Goal: Find specific page/section: Find specific page/section

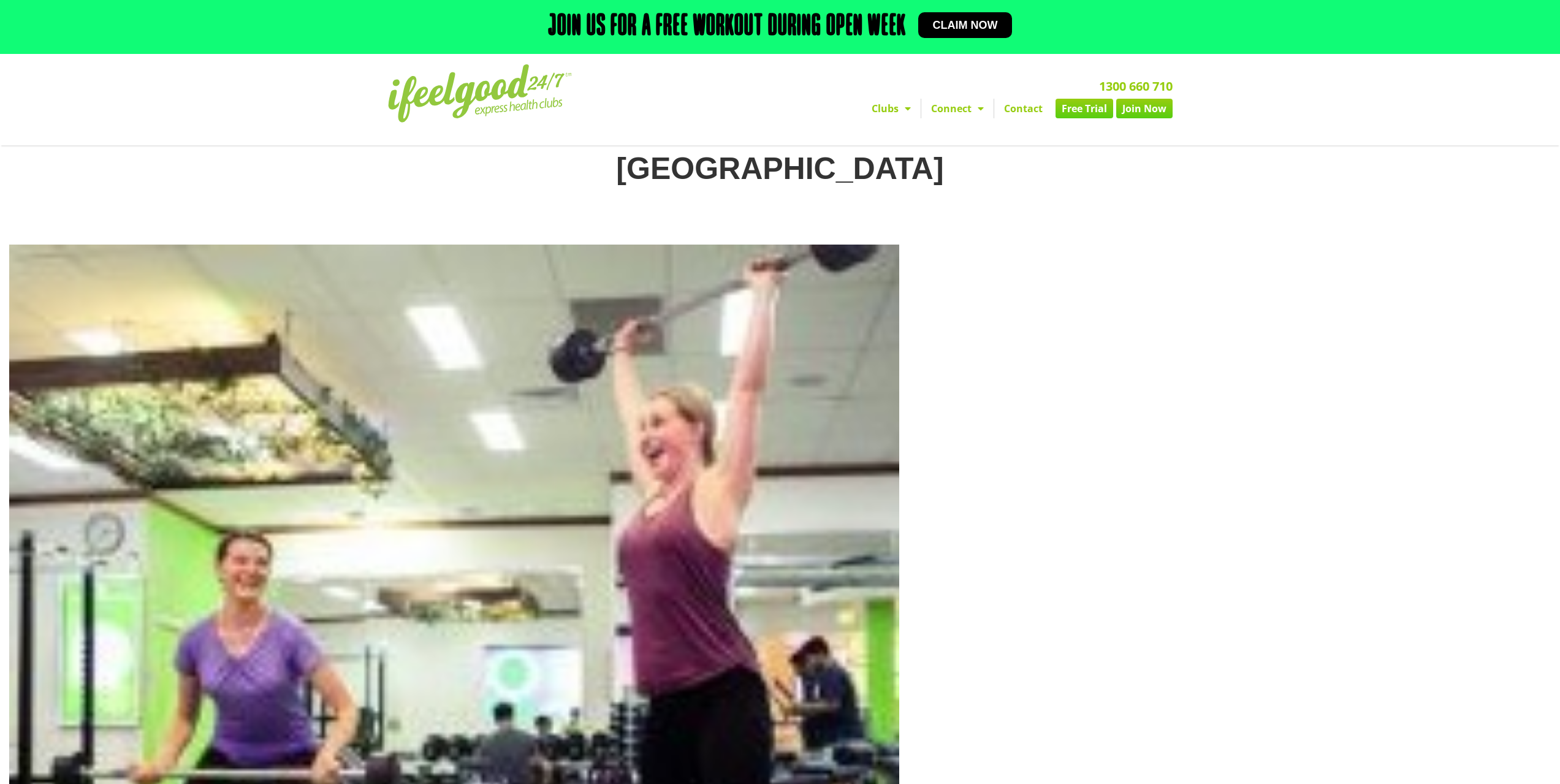
click at [528, 95] on img at bounding box center [480, 93] width 184 height 58
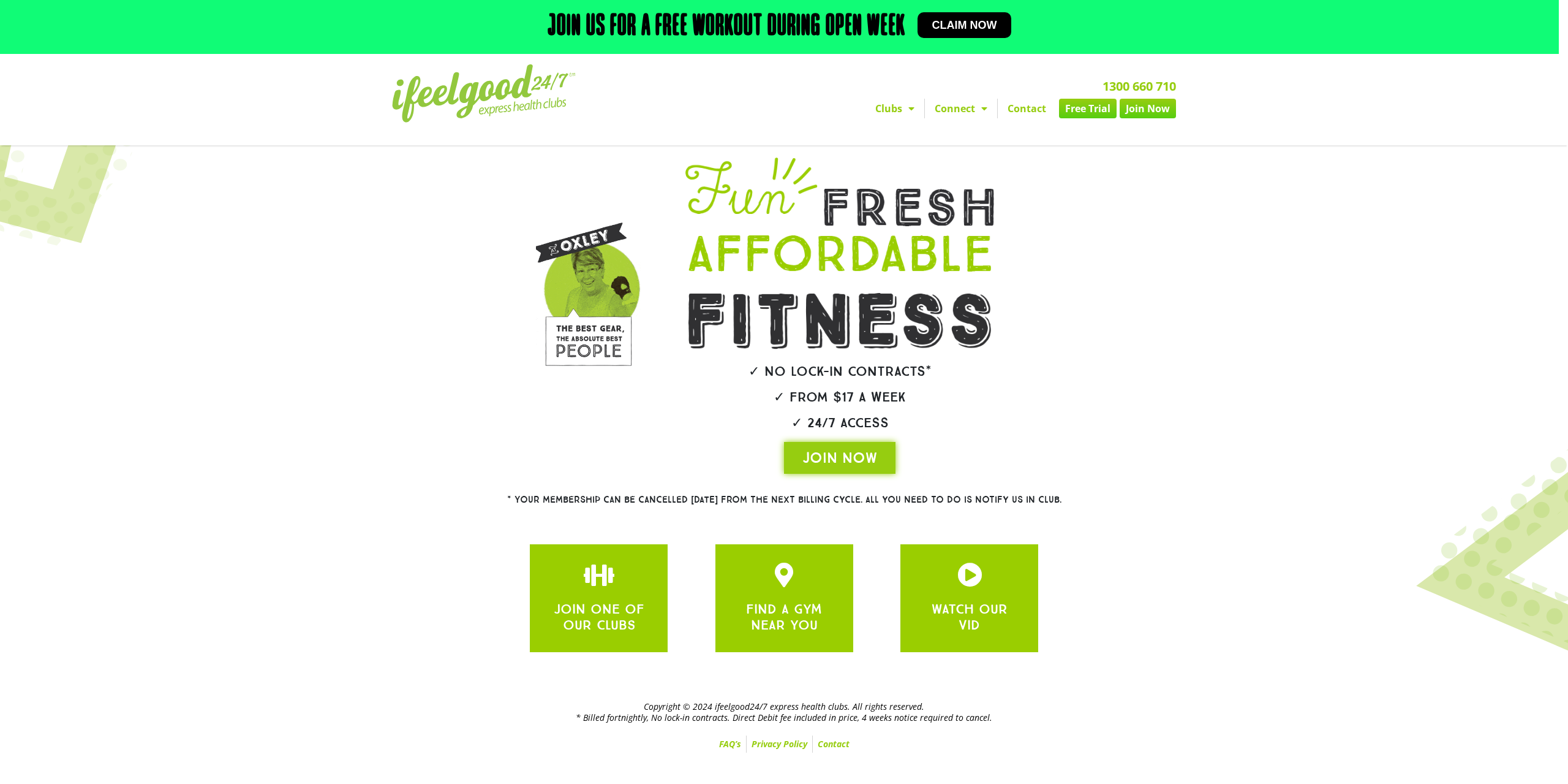
click at [895, 117] on link "Clubs" at bounding box center [895, 108] width 59 height 19
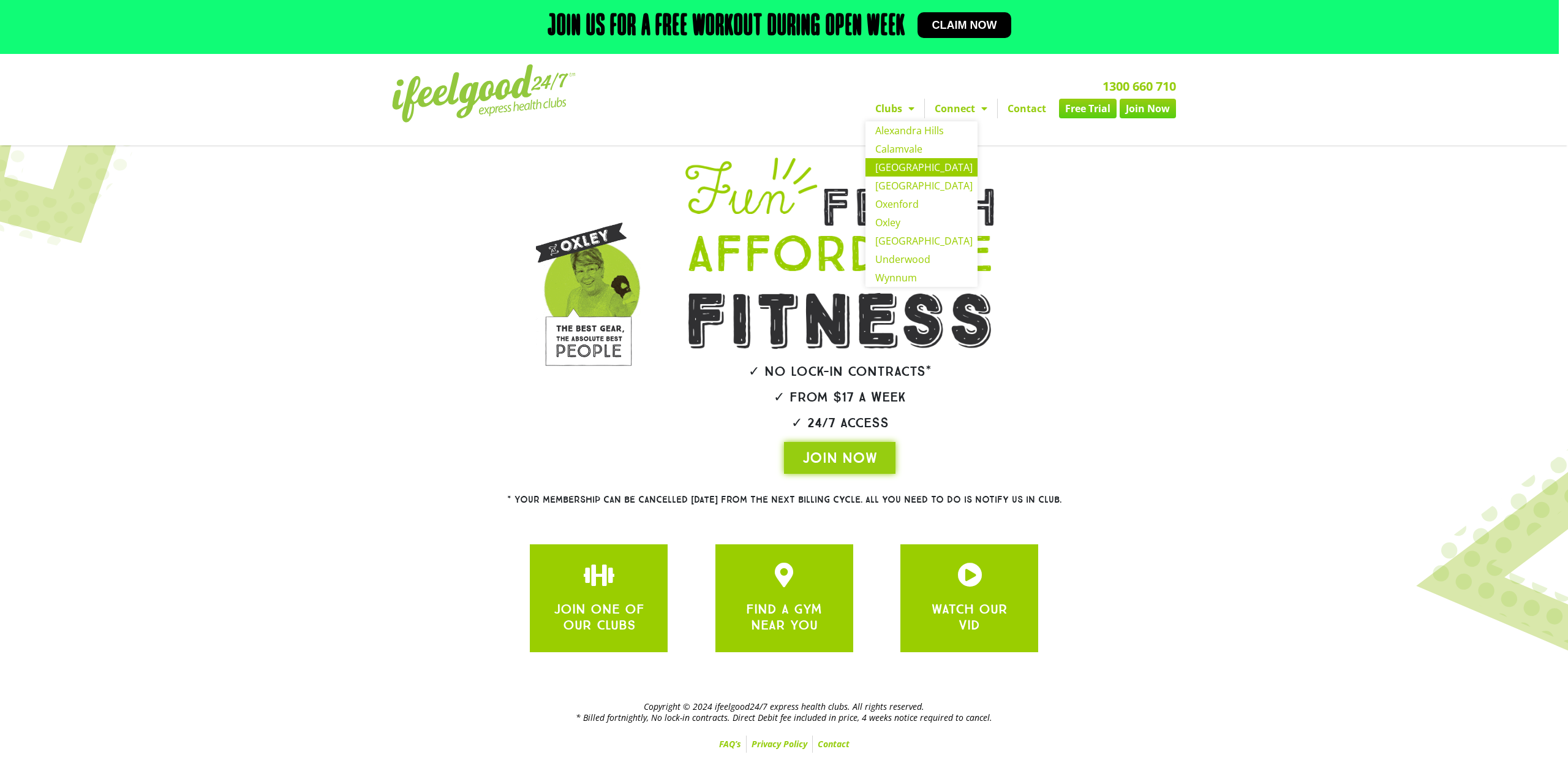
click at [905, 168] on link "[GEOGRAPHIC_DATA]" at bounding box center [922, 168] width 112 height 18
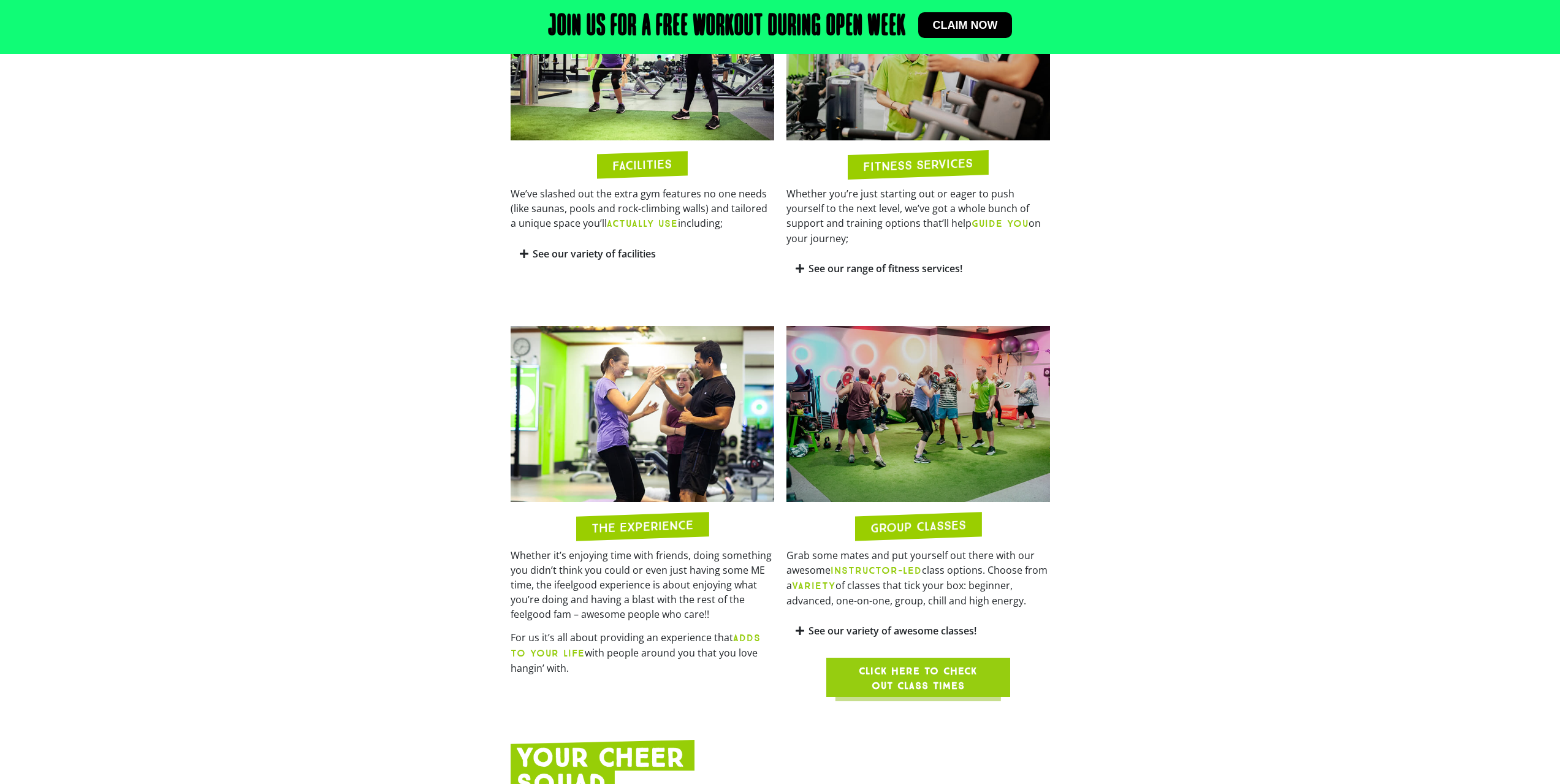
scroll to position [552, 0]
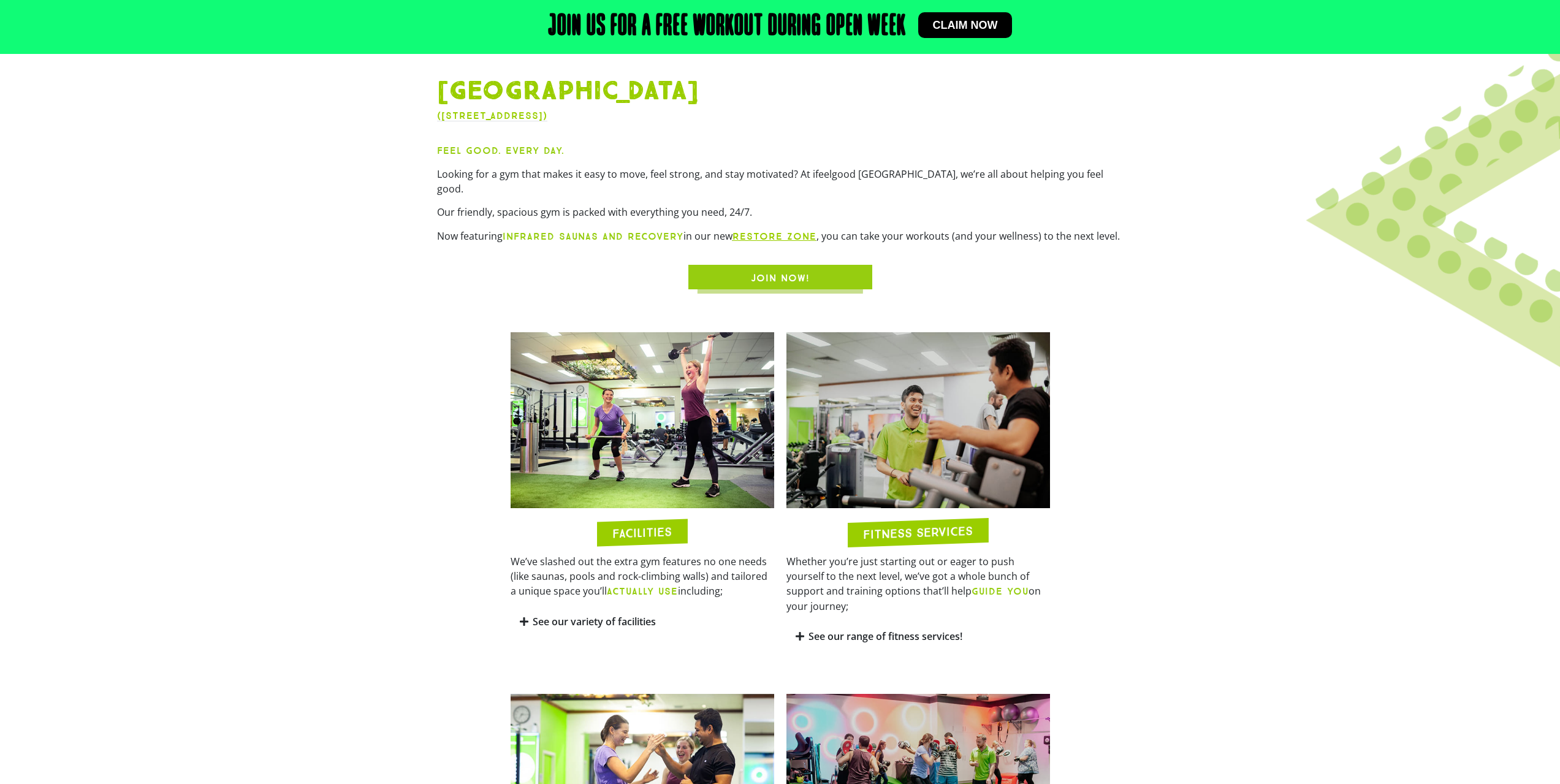
click at [628, 615] on link "See our variety of facilities" at bounding box center [594, 621] width 123 height 13
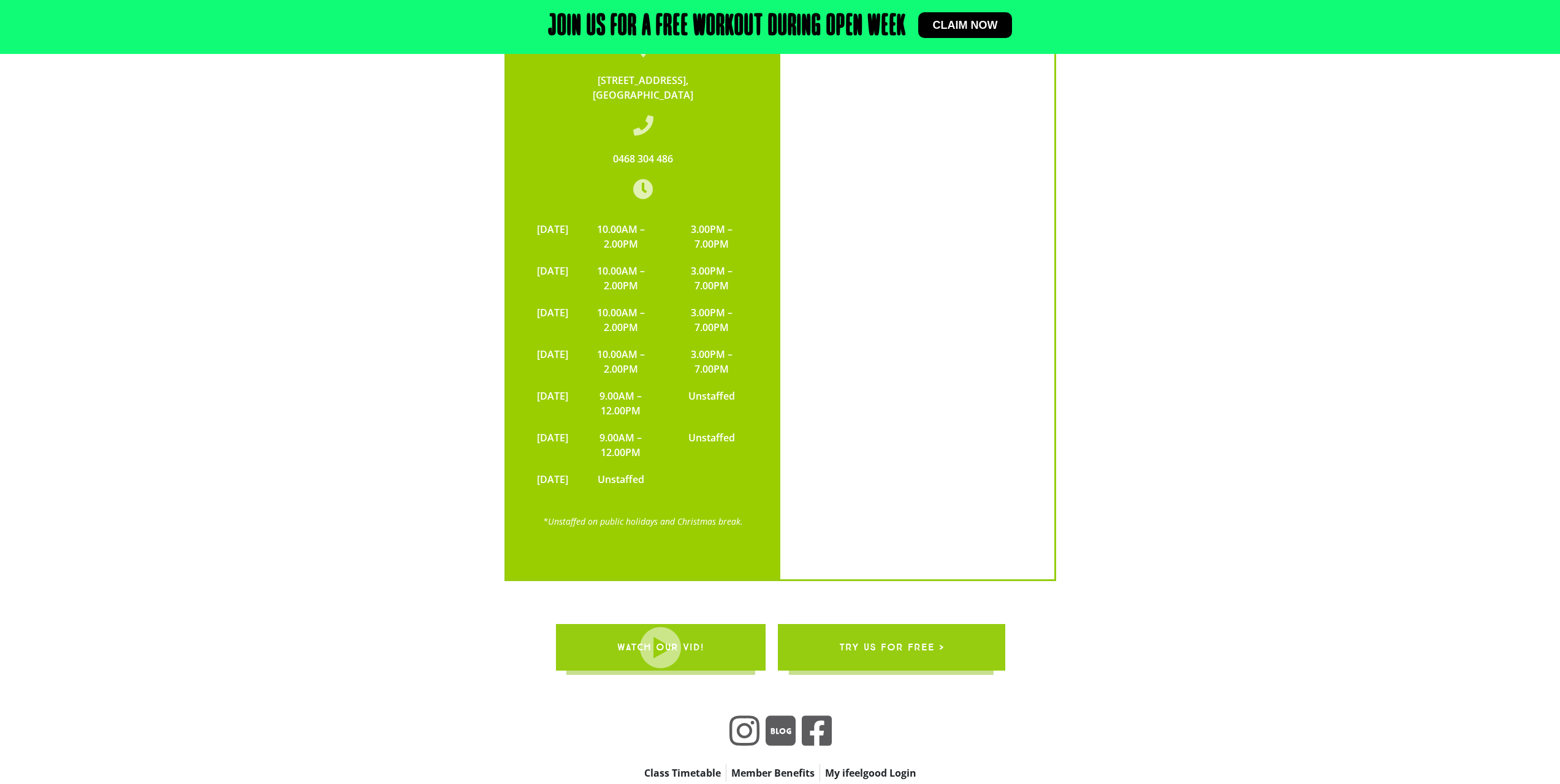
scroll to position [2973, 0]
